Goal: Transaction & Acquisition: Book appointment/travel/reservation

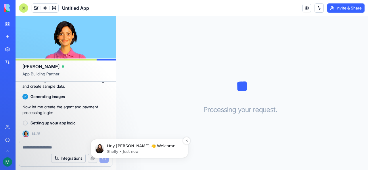
click at [122, 146] on p "Hey [PERSON_NAME] 👋 Welcome to Blocks 🙌 I'm here if you have any questions!" at bounding box center [144, 147] width 74 height 6
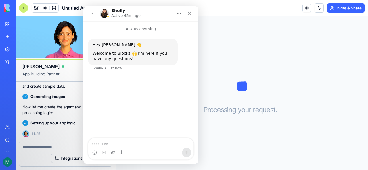
click at [118, 9] on h1 "Shelly" at bounding box center [118, 11] width 14 height 4
copy h1 "Shelly"
drag, startPoint x: 128, startPoint y: 77, endPoint x: 118, endPoint y: 120, distance: 44.4
click at [126, 104] on div "Ask us anything Hey [PERSON_NAME] 👋 Welcome to Blocks 🙌 I'm here if you have an…" at bounding box center [140, 82] width 115 height 123
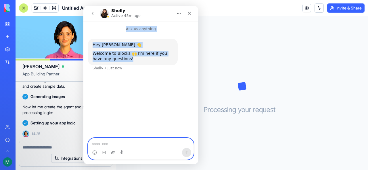
click at [122, 145] on textarea "Message…" at bounding box center [140, 143] width 105 height 10
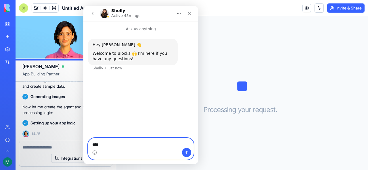
paste textarea "*******"
type textarea "**********"
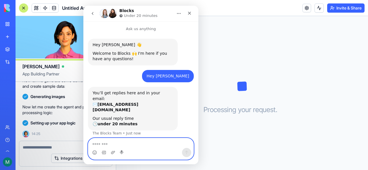
scroll to position [9, 0]
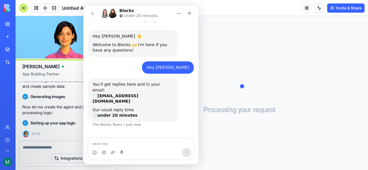
click at [128, 84] on div "You’ll get replies here and in your email: ✉️ [EMAIL_ADDRESS][DOMAIN_NAME]" at bounding box center [133, 93] width 80 height 22
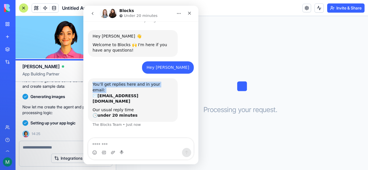
click at [128, 84] on div "You’ll get replies here and in your email: ✉️ [EMAIL_ADDRESS][DOMAIN_NAME]" at bounding box center [133, 93] width 80 height 22
click at [134, 94] on b "[EMAIL_ADDRESS][DOMAIN_NAME]" at bounding box center [116, 99] width 46 height 10
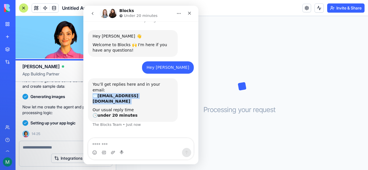
click at [134, 94] on b "[EMAIL_ADDRESS][DOMAIN_NAME]" at bounding box center [116, 99] width 46 height 10
click at [114, 107] on div "Our usual reply time 🕒 under 20 minutes" at bounding box center [133, 112] width 80 height 11
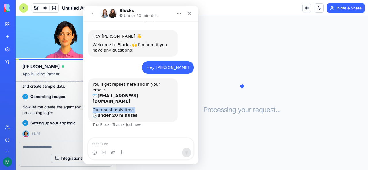
click at [114, 107] on div "Our usual reply time 🕒 under 20 minutes" at bounding box center [133, 112] width 80 height 11
click at [71, 142] on div at bounding box center [65, 145] width 93 height 9
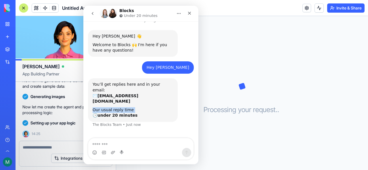
click at [181, 16] on button "Home" at bounding box center [178, 13] width 11 height 11
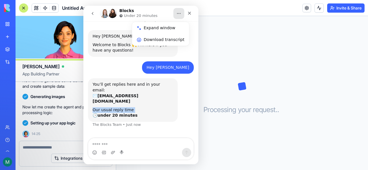
click at [180, 16] on button "Home" at bounding box center [178, 13] width 11 height 11
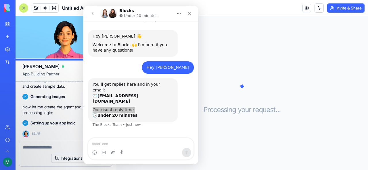
click at [230, 57] on div "Processing your request . . ." at bounding box center [242, 93] width 252 height 154
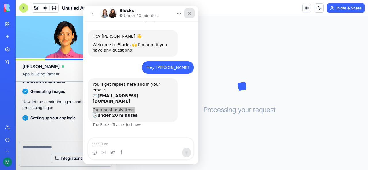
scroll to position [126, 0]
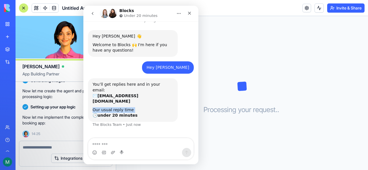
click at [137, 149] on div "Intercom messenger" at bounding box center [140, 152] width 105 height 9
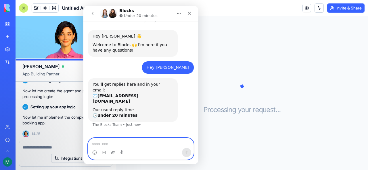
click at [140, 144] on textarea "Message…" at bounding box center [140, 143] width 105 height 10
type textarea "**********"
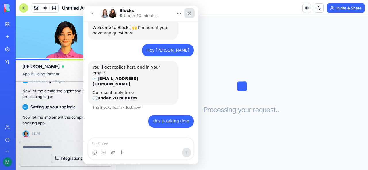
click at [193, 14] on div "Close" at bounding box center [189, 13] width 10 height 10
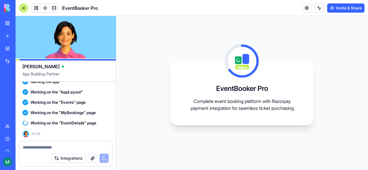
scroll to position [0, 0]
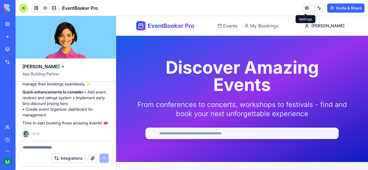
click at [304, 7] on link at bounding box center [306, 8] width 9 height 9
click at [316, 9] on button at bounding box center [318, 7] width 9 height 9
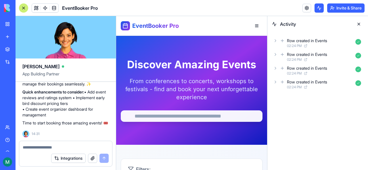
click at [316, 9] on button at bounding box center [318, 7] width 9 height 9
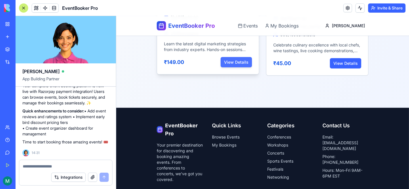
click at [239, 64] on button "View Details" at bounding box center [235, 62] width 31 height 10
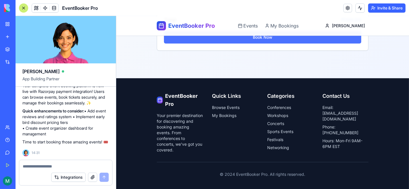
scroll to position [314, 0]
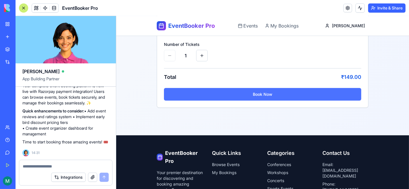
click at [292, 95] on button "Book Now" at bounding box center [261, 94] width 197 height 13
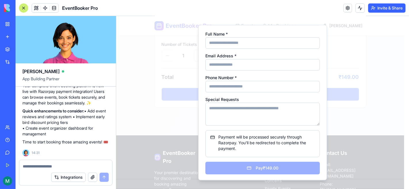
scroll to position [0, 0]
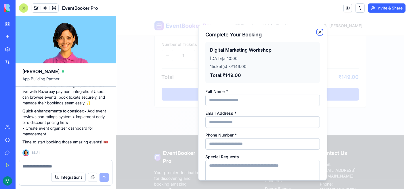
click at [317, 32] on icon "button" at bounding box center [319, 31] width 5 height 5
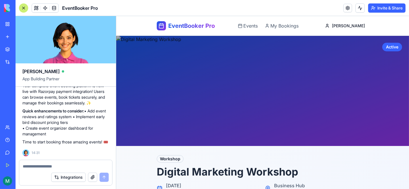
click at [185, 22] on span "EventBooker Pro" at bounding box center [191, 26] width 47 height 8
